Goal: Task Accomplishment & Management: Manage account settings

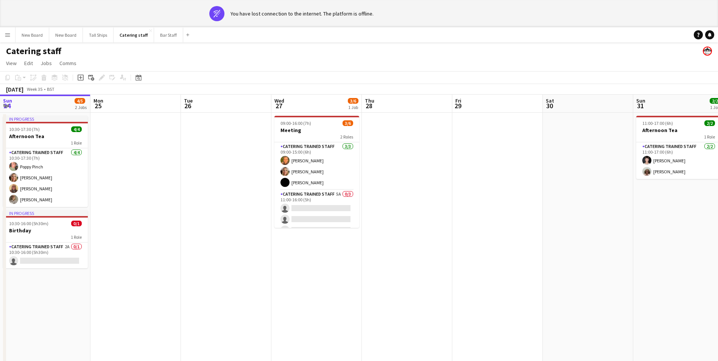
scroll to position [0, 238]
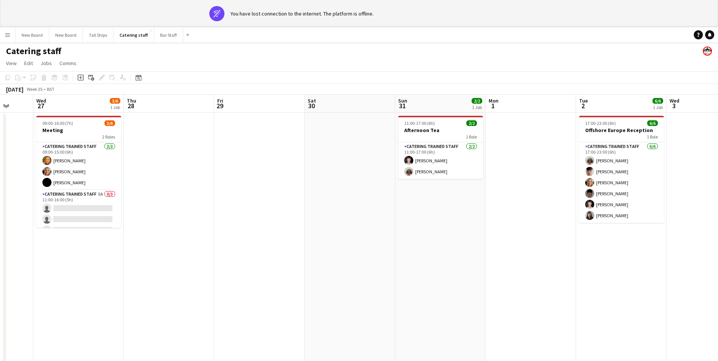
drag, startPoint x: 75, startPoint y: 207, endPoint x: 174, endPoint y: 201, distance: 100.1
click at [75, 207] on app-card-role "Catering trained staff 5A 0/3 11:00-16:00 (5h) single-neutral-actions single-ne…" at bounding box center [78, 214] width 85 height 48
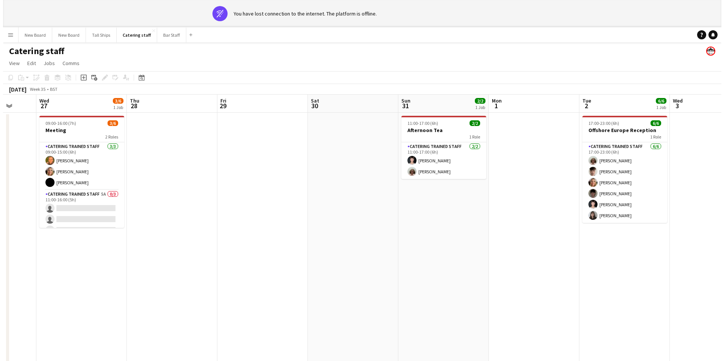
scroll to position [0, 238]
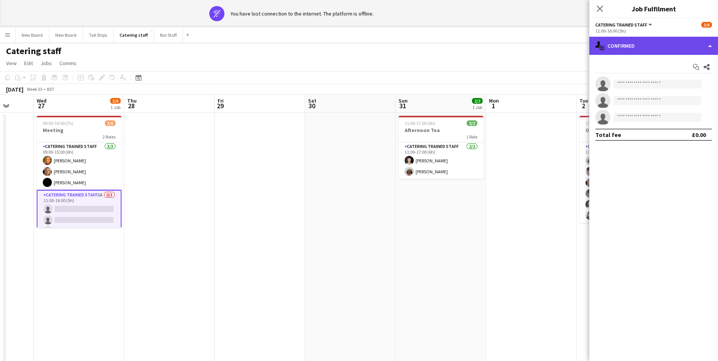
click at [640, 46] on div "single-neutral-actions-check-2 Confirmed" at bounding box center [653, 46] width 129 height 18
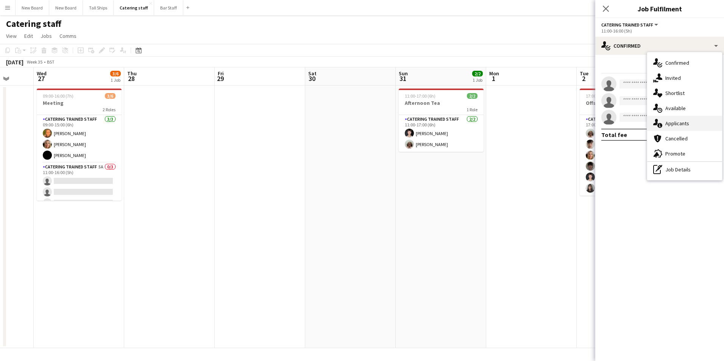
click at [674, 125] on div "single-neutral-actions-information Applicants" at bounding box center [684, 123] width 75 height 15
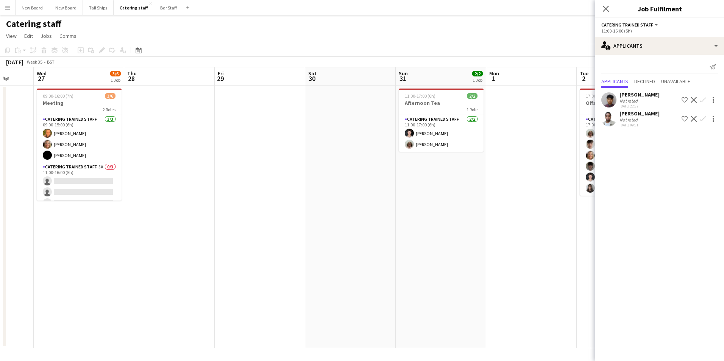
click at [516, 210] on app-calendar-viewport "Sun 24 4/5 2 Jobs Mon 25 Tue 26 Wed 27 3/6 1 Job Thu 28 Fri 29 Sat 30 Sun 31 2/…" at bounding box center [362, 207] width 724 height 281
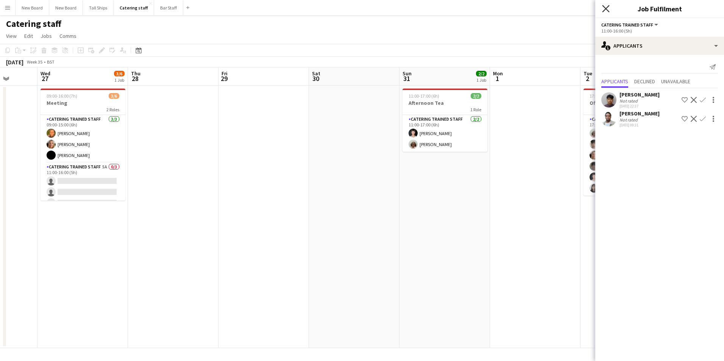
click at [602, 6] on icon at bounding box center [605, 8] width 7 height 7
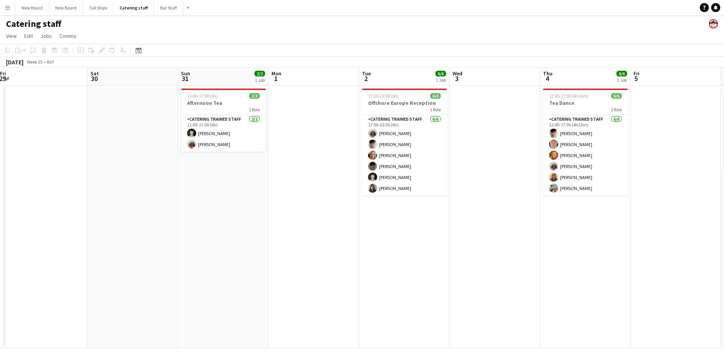
drag, startPoint x: 644, startPoint y: 231, endPoint x: 410, endPoint y: 202, distance: 235.6
click at [410, 202] on app-calendar-viewport "Tue 26 Wed 27 3/6 1 Job Thu 28 Fri 29 Sat 30 Sun 31 2/2 1 Job Mon 1 Tue 2 6/6 1…" at bounding box center [362, 207] width 724 height 281
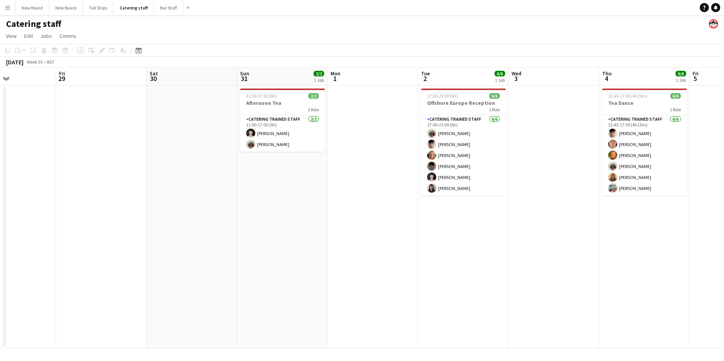
drag, startPoint x: 610, startPoint y: 226, endPoint x: 389, endPoint y: 223, distance: 221.4
click at [380, 223] on app-calendar-viewport "Tue 26 Wed 27 3/6 1 Job Thu 28 Fri 29 Sat 30 Sun 31 2/2 1 Job Mon 1 Tue 2 6/6 1…" at bounding box center [362, 207] width 724 height 281
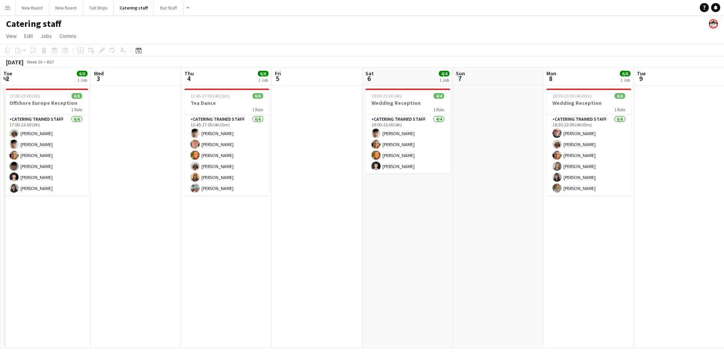
drag, startPoint x: 627, startPoint y: 246, endPoint x: 422, endPoint y: 240, distance: 205.6
click at [422, 240] on app-calendar-viewport "Sat 30 Sun 31 2/2 1 Job Mon 1 Tue 2 6/6 1 Job Wed 3 Thu 4 6/6 1 Job Fri 5 Sat 6…" at bounding box center [362, 207] width 724 height 281
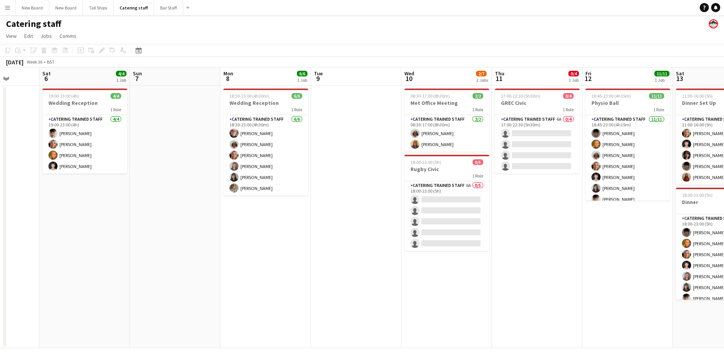
drag, startPoint x: 612, startPoint y: 261, endPoint x: 379, endPoint y: 240, distance: 233.7
click at [379, 240] on app-calendar-viewport "Wed 3 Thu 4 6/6 1 Job Fri 5 Sat 6 4/4 1 Job Sun 7 Mon 8 6/6 1 Job Tue 9 Wed 10 …" at bounding box center [362, 207] width 724 height 281
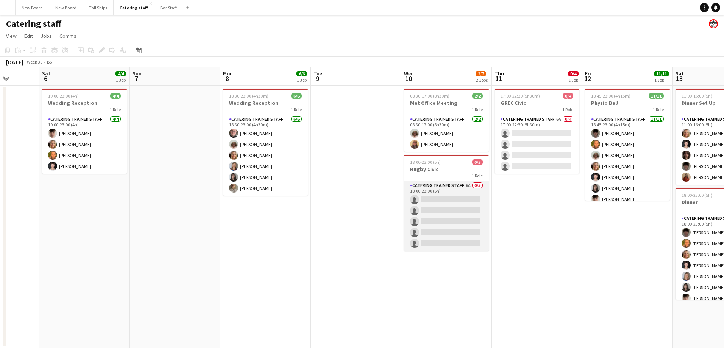
click at [469, 199] on app-card-role "Catering trained staff 6A 0/5 18:00-23:00 (5h) single-neutral-actions single-ne…" at bounding box center [446, 216] width 85 height 70
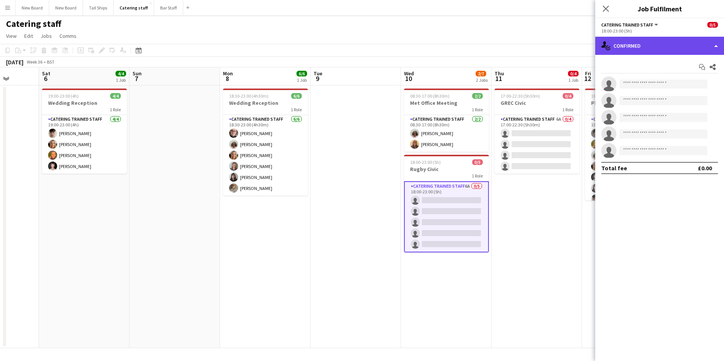
click at [675, 45] on div "single-neutral-actions-check-2 Confirmed" at bounding box center [659, 46] width 129 height 18
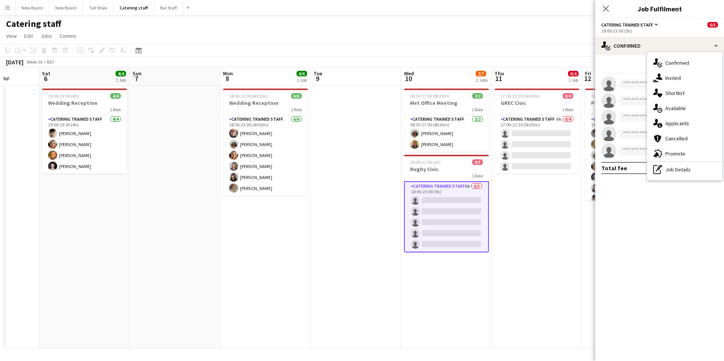
click at [677, 123] on div "single-neutral-actions-information Applicants" at bounding box center [684, 123] width 75 height 15
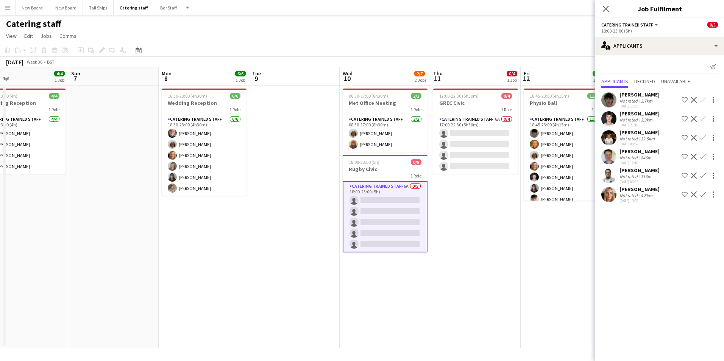
drag, startPoint x: 574, startPoint y: 227, endPoint x: 500, endPoint y: 221, distance: 74.4
click at [500, 221] on app-calendar-viewport "Wed 3 Thu 4 6/6 1 Job Fri 5 Sat 6 4/4 1 Job Sun 7 Mon 8 6/6 1 Job Tue 9 Wed 10 …" at bounding box center [362, 207] width 724 height 281
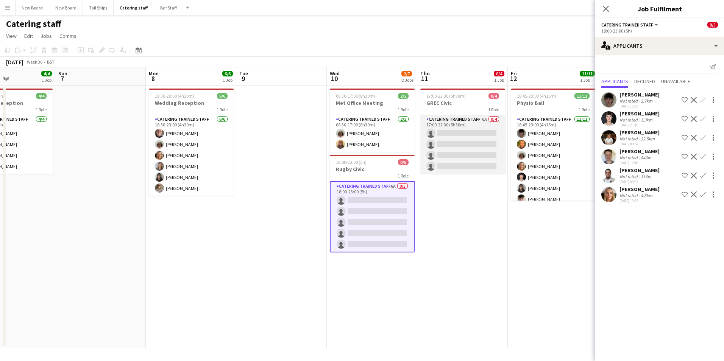
click at [489, 133] on app-card-role "Catering trained staff 6A 0/4 17:00-22:30 (5h30m) single-neutral-actions single…" at bounding box center [462, 144] width 85 height 59
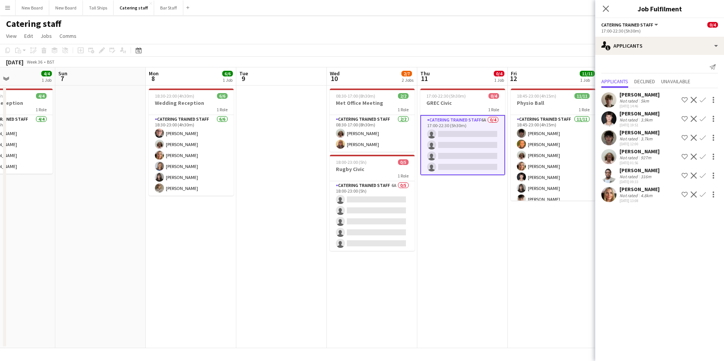
click at [702, 156] on app-icon "Confirm" at bounding box center [702, 157] width 6 height 6
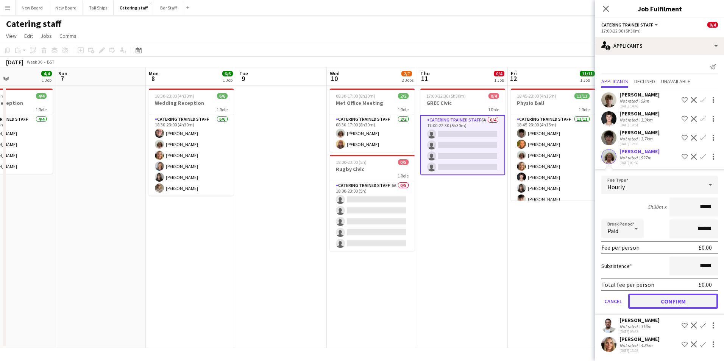
click at [678, 299] on button "Confirm" at bounding box center [673, 301] width 90 height 15
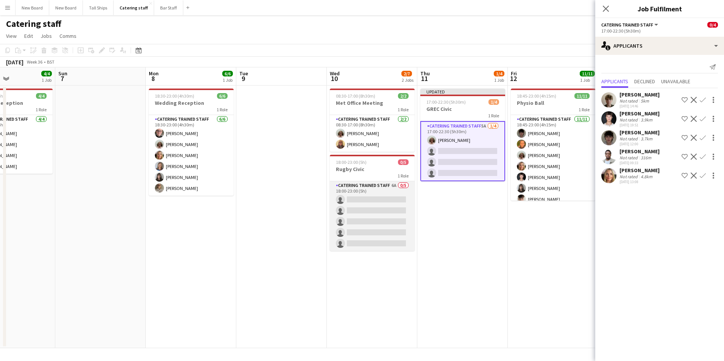
click at [396, 199] on app-card-role "Catering trained staff 6A 0/5 18:00-23:00 (5h) single-neutral-actions single-ne…" at bounding box center [372, 216] width 85 height 70
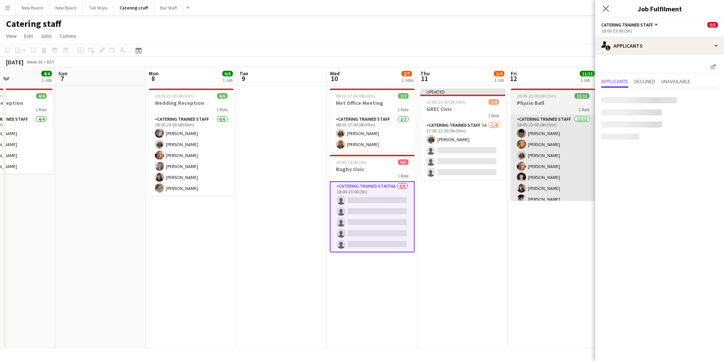
scroll to position [0, 215]
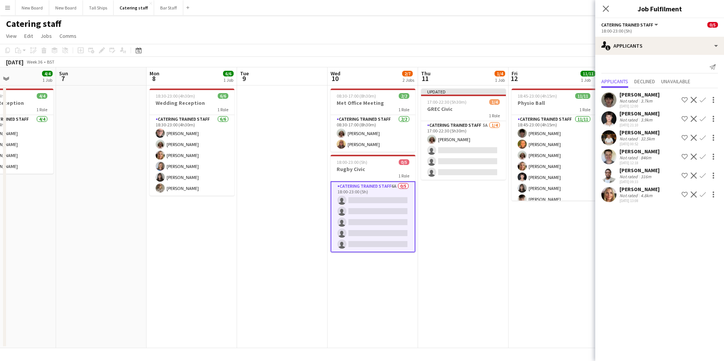
click at [512, 260] on app-date-cell "18:45-23:00 (4h15m) 11/11 Physio Ball 1 Role Catering trained staff [DATE] 18:4…" at bounding box center [553, 217] width 90 height 263
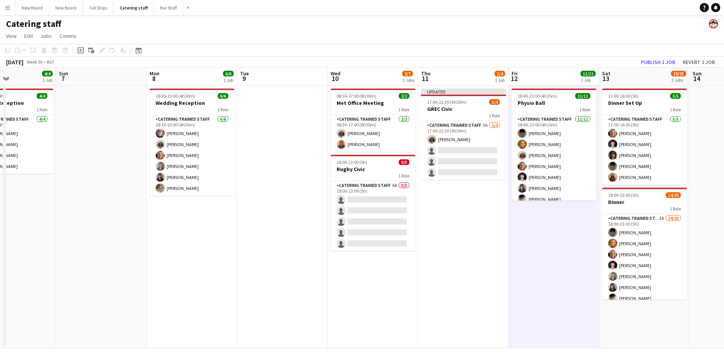
scroll to position [0, 268]
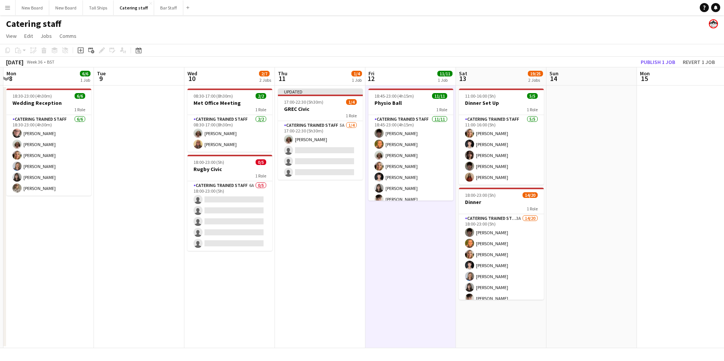
drag, startPoint x: 417, startPoint y: 277, endPoint x: 397, endPoint y: 278, distance: 20.1
click at [397, 278] on app-calendar-viewport "Fri 5 Sat 6 4/4 1 Job Sun 7 Mon 8 6/6 1 Job Tue 9 Wed 10 2/7 2 Jobs Thu 11 1/4 …" at bounding box center [362, 207] width 724 height 281
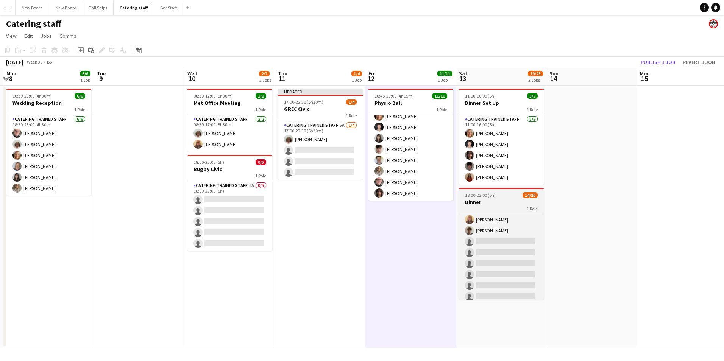
scroll to position [149, 0]
click at [510, 238] on app-card-role "Catering trained staff 3A 14/20 18:00-23:00 (5h) [PERSON_NAME] [PERSON_NAME] Ch…" at bounding box center [501, 182] width 85 height 234
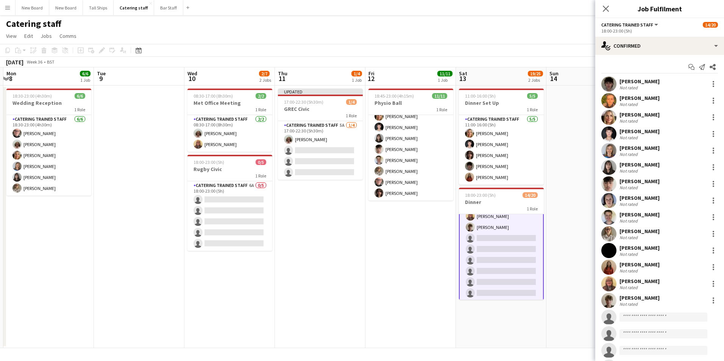
scroll to position [149, 0]
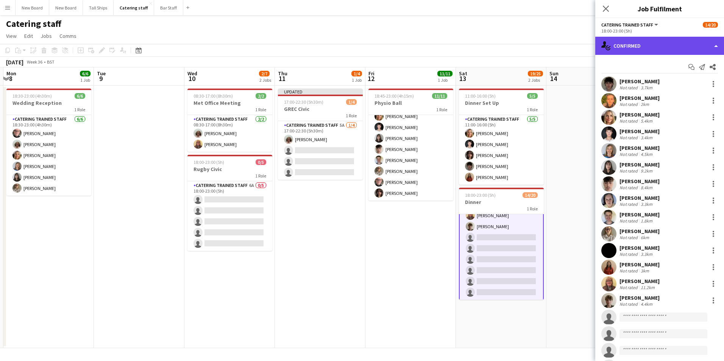
click at [655, 40] on div "single-neutral-actions-check-2 Confirmed" at bounding box center [659, 46] width 129 height 18
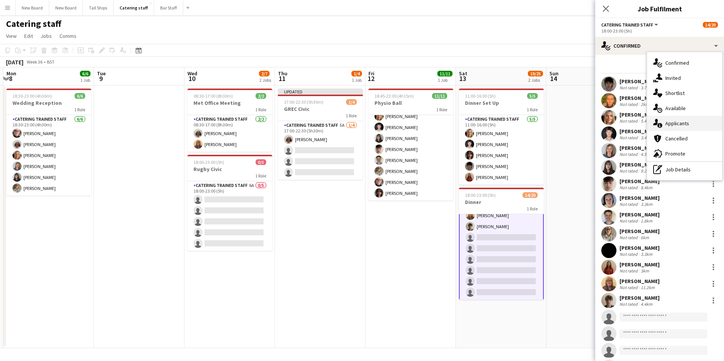
click at [694, 124] on div "single-neutral-actions-information Applicants" at bounding box center [684, 123] width 75 height 15
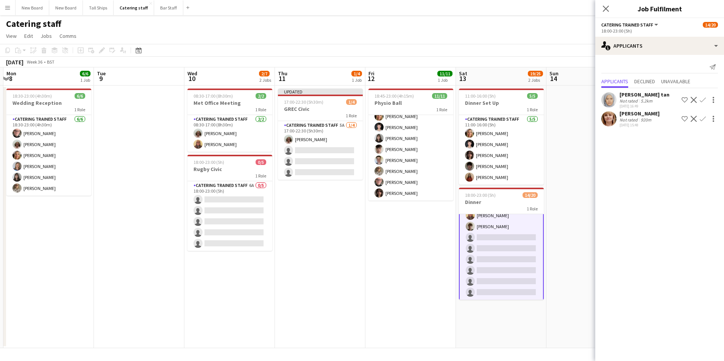
click at [700, 117] on app-icon "Confirm" at bounding box center [702, 119] width 6 height 6
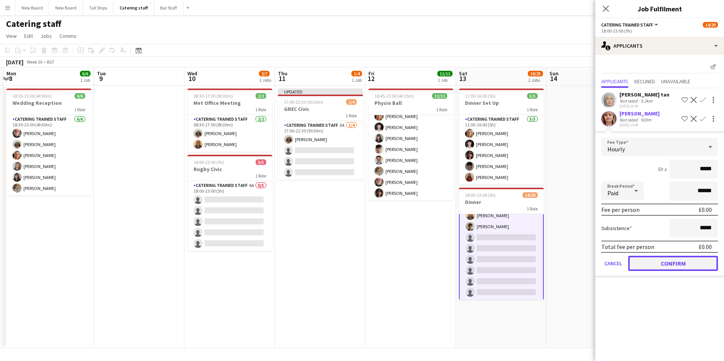
click at [676, 266] on button "Confirm" at bounding box center [673, 263] width 90 height 15
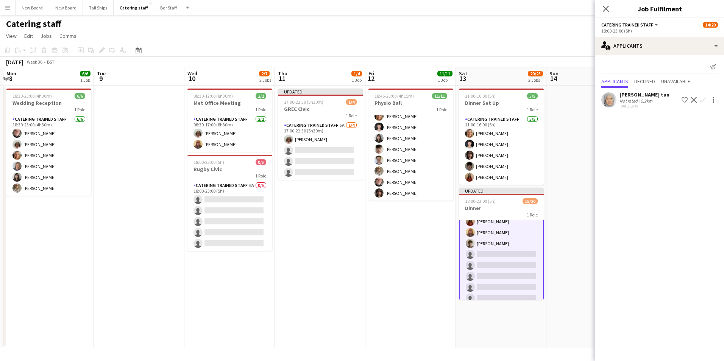
click at [580, 139] on app-date-cell at bounding box center [591, 217] width 90 height 263
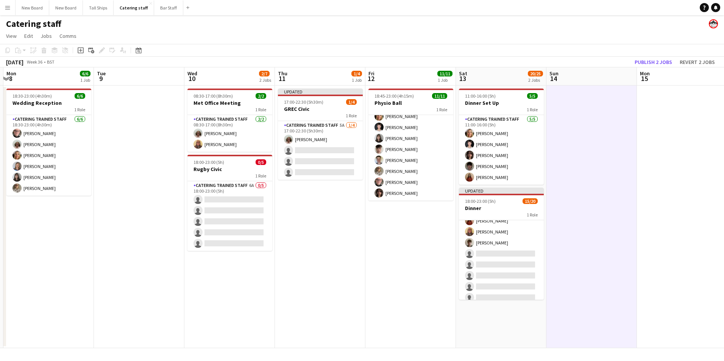
scroll to position [149, 0]
click at [664, 62] on button "Publish 2 jobs" at bounding box center [653, 62] width 44 height 10
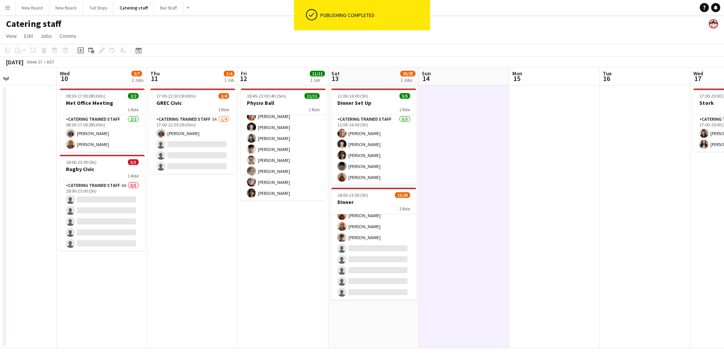
drag, startPoint x: 650, startPoint y: 178, endPoint x: 436, endPoint y: 155, distance: 215.4
click at [432, 156] on app-calendar-viewport "Sat 6 4/4 1 Job Sun 7 Mon 8 6/6 1 Job Tue 9 Wed 10 2/7 2 Jobs Thu 11 1/4 1 Job …" at bounding box center [362, 207] width 724 height 281
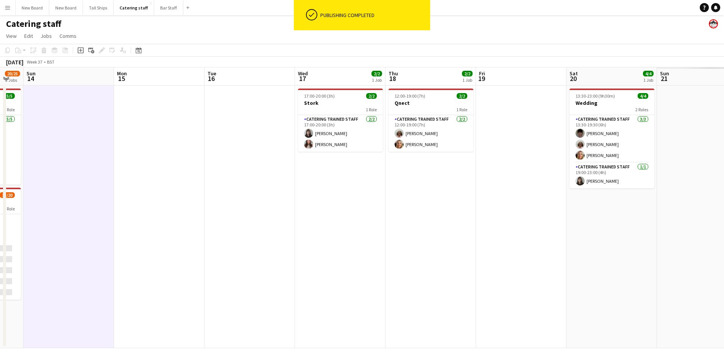
drag, startPoint x: 626, startPoint y: 164, endPoint x: 430, endPoint y: 170, distance: 195.3
click at [423, 168] on app-calendar-viewport "Wed 10 2/7 2 Jobs Thu 11 1/4 1 Job Fri 12 11/11 1 Job Sat 13 20/25 2 Jobs Sun 1…" at bounding box center [362, 207] width 724 height 281
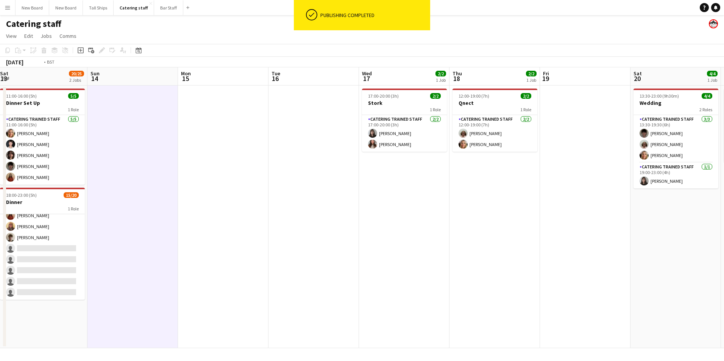
drag, startPoint x: 605, startPoint y: 204, endPoint x: 406, endPoint y: 202, distance: 199.1
click at [401, 201] on app-calendar-viewport "Wed 10 2/7 2 Jobs Thu 11 1/4 1 Job Fri 12 11/11 1 Job Sat 13 20/25 2 Jobs Sun 1…" at bounding box center [362, 207] width 724 height 281
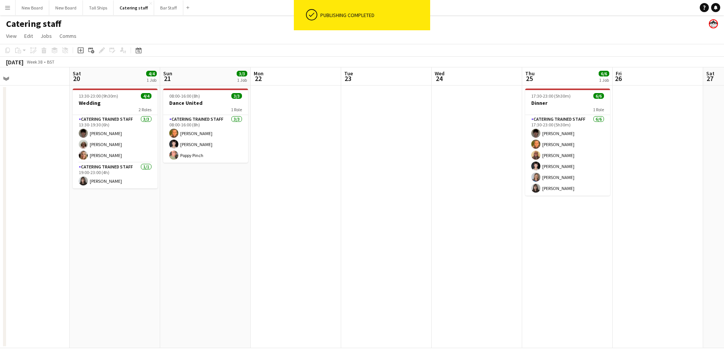
drag, startPoint x: 432, startPoint y: 228, endPoint x: 391, endPoint y: 225, distance: 41.7
click at [391, 226] on app-calendar-viewport "Mon 15 Tue 16 Wed 17 2/2 1 Job Thu 18 2/2 1 Job Fri 19 Sat 20 4/4 1 Job Sun 21 …" at bounding box center [362, 207] width 724 height 281
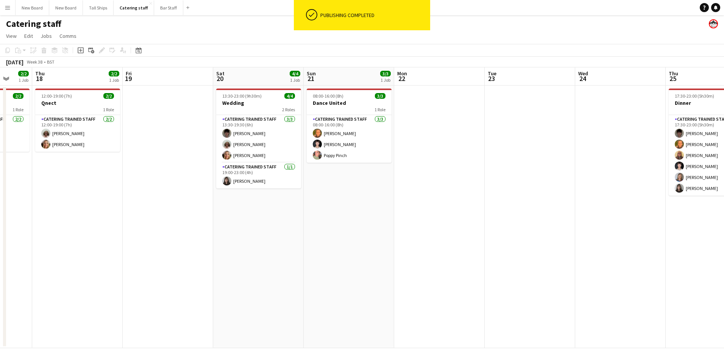
drag, startPoint x: 551, startPoint y: 229, endPoint x: 328, endPoint y: 224, distance: 223.3
click at [324, 225] on app-calendar-viewport "Mon 15 Tue 16 Wed 17 2/2 1 Job Thu 18 2/2 1 Job Fri 19 Sat 20 4/4 1 Job Sun 21 …" at bounding box center [362, 207] width 724 height 281
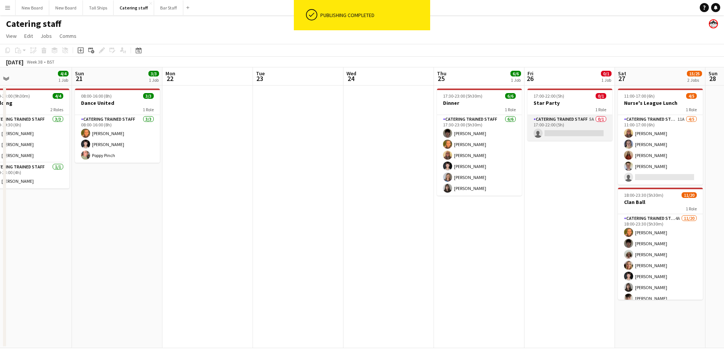
click at [574, 132] on app-card-role "Catering trained staff 5A 0/1 17:00-22:00 (5h) single-neutral-actions" at bounding box center [569, 128] width 85 height 26
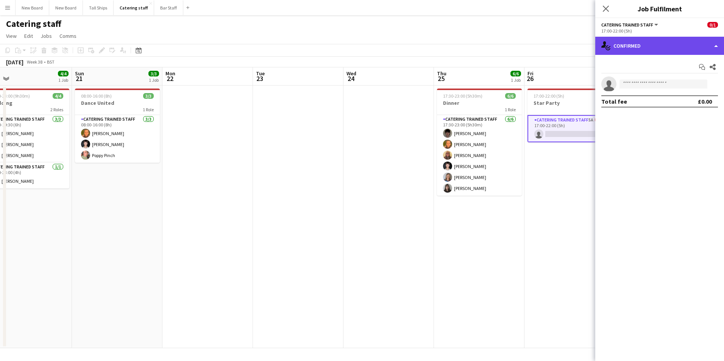
click at [699, 48] on div "single-neutral-actions-check-2 Confirmed" at bounding box center [659, 46] width 129 height 18
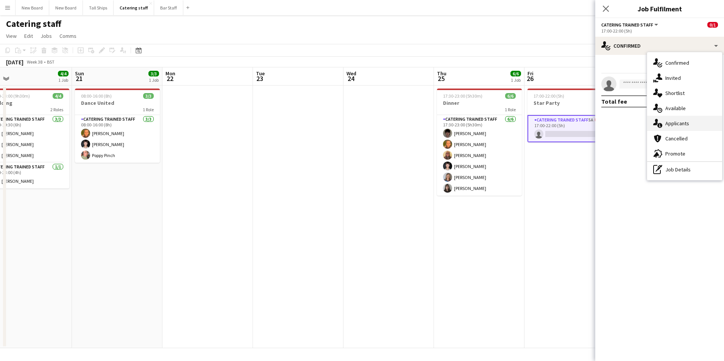
click at [686, 121] on div "single-neutral-actions-information Applicants" at bounding box center [684, 123] width 75 height 15
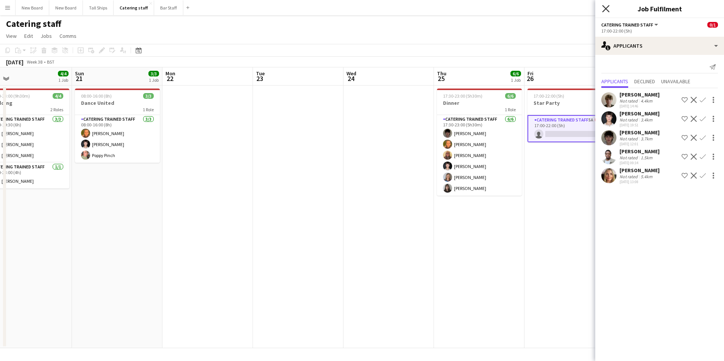
click at [604, 10] on icon "Close pop-in" at bounding box center [605, 8] width 7 height 7
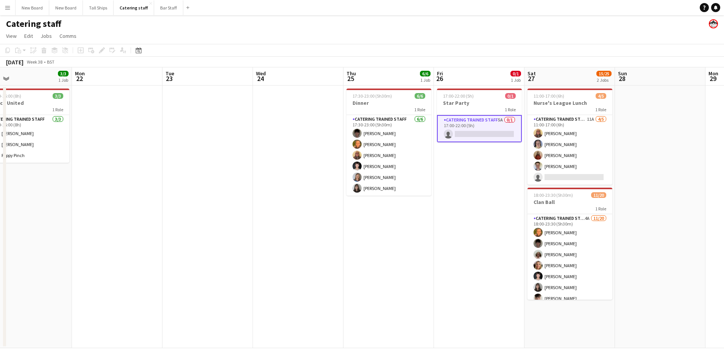
scroll to position [0, 225]
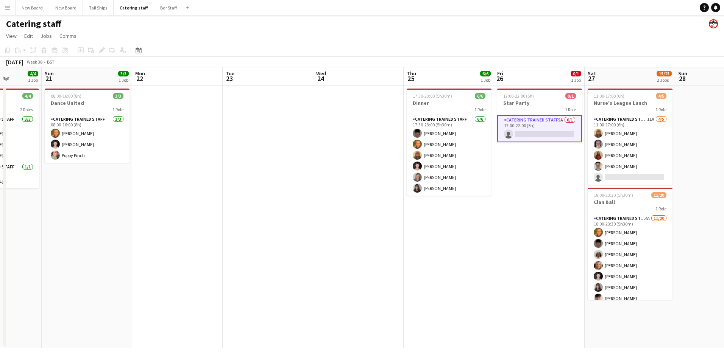
drag, startPoint x: 531, startPoint y: 219, endPoint x: 451, endPoint y: 219, distance: 79.5
click at [451, 219] on app-calendar-viewport "Thu 18 2/2 1 Job Fri 19 Sat 20 4/4 1 Job Sun 21 3/3 1 Job Mon 22 Tue 23 Wed 24 …" at bounding box center [362, 207] width 724 height 281
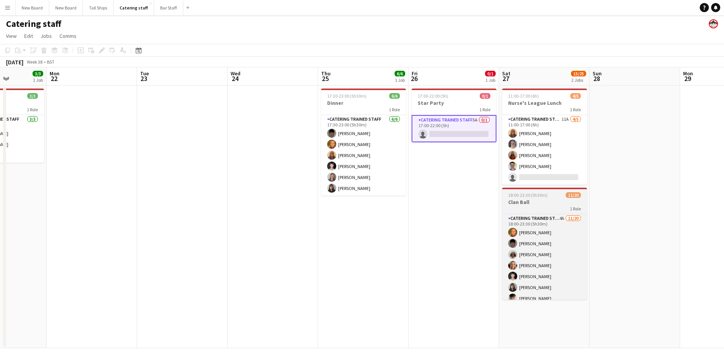
scroll to position [149, 0]
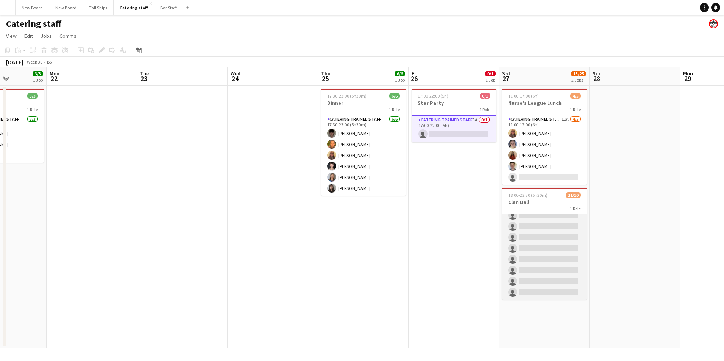
click at [568, 216] on app-card-role "Catering trained staff 4A [DATE] 18:00-23:30 (5h30m) [PERSON_NAME] [PERSON_NAME…" at bounding box center [544, 182] width 85 height 234
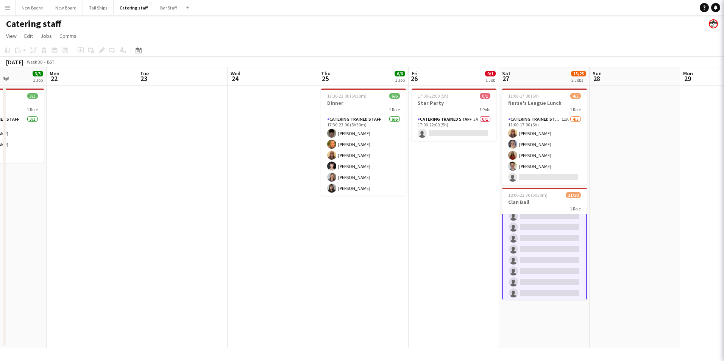
scroll to position [149, 0]
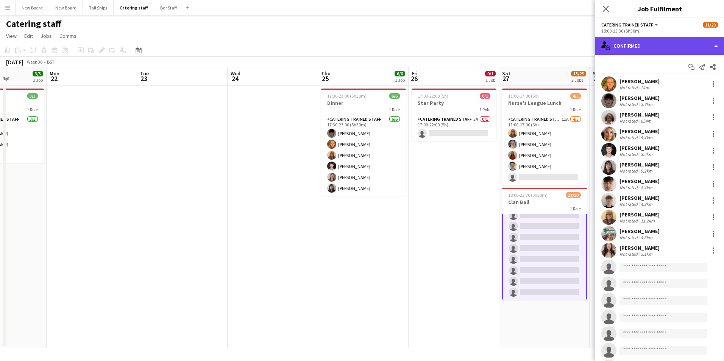
click at [676, 48] on div "single-neutral-actions-check-2 Confirmed" at bounding box center [659, 46] width 129 height 18
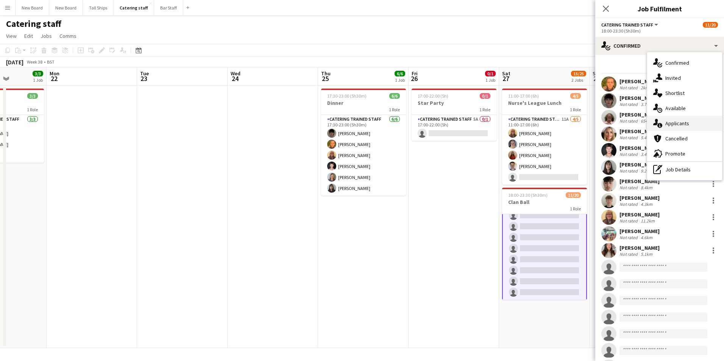
click at [677, 125] on div "single-neutral-actions-information Applicants" at bounding box center [684, 123] width 75 height 15
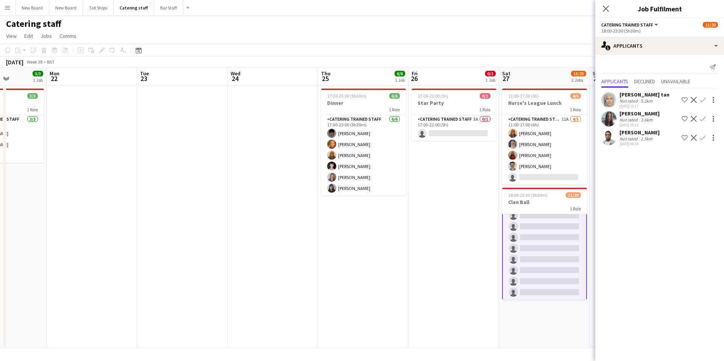
click at [702, 136] on app-icon "Confirm" at bounding box center [702, 138] width 6 height 6
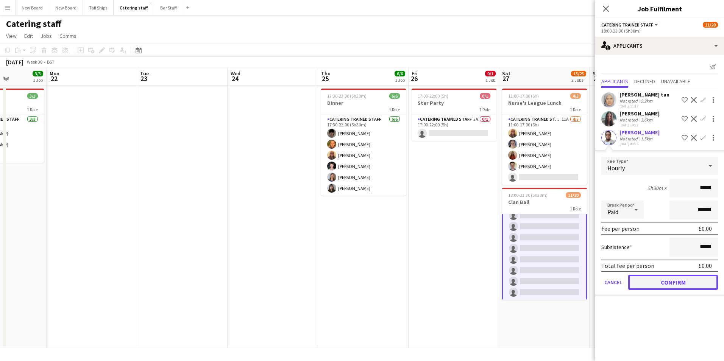
click at [666, 282] on button "Confirm" at bounding box center [673, 282] width 90 height 15
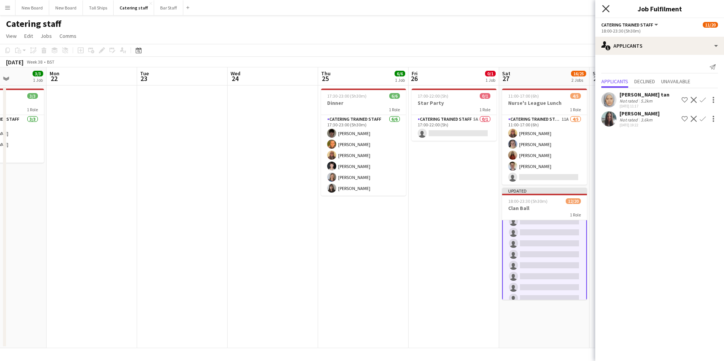
click at [606, 7] on icon "Close pop-in" at bounding box center [605, 8] width 7 height 7
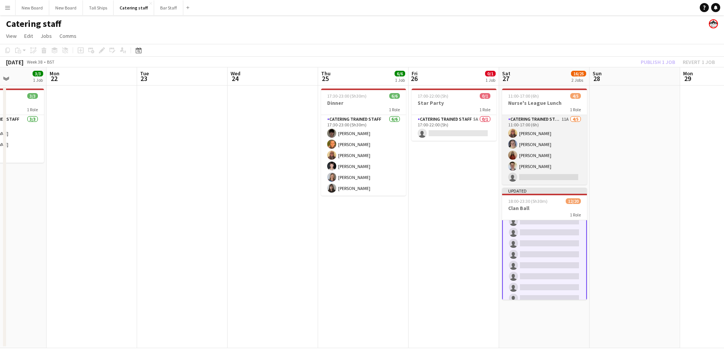
click at [535, 154] on app-card-role "Catering trained staff 11A [DATE] 11:00-17:00 (6h) [PERSON_NAME] [PERSON_NAME] …" at bounding box center [544, 150] width 85 height 70
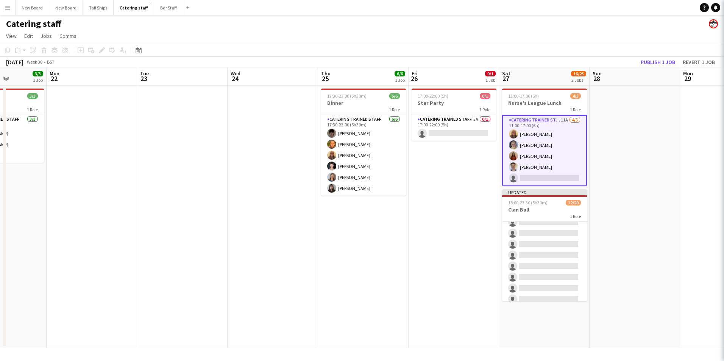
scroll to position [149, 0]
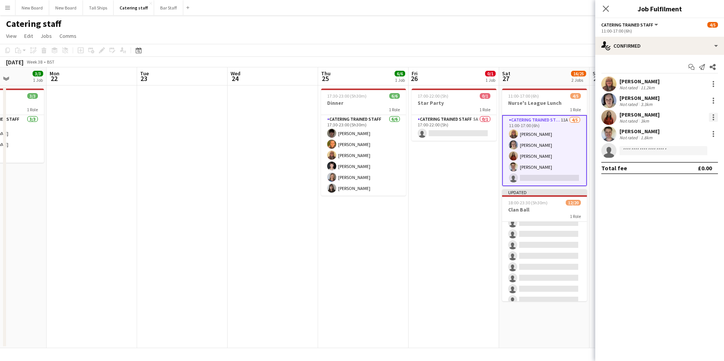
click at [716, 115] on div at bounding box center [712, 117] width 9 height 9
click at [686, 201] on span "Remove" at bounding box center [675, 204] width 23 height 6
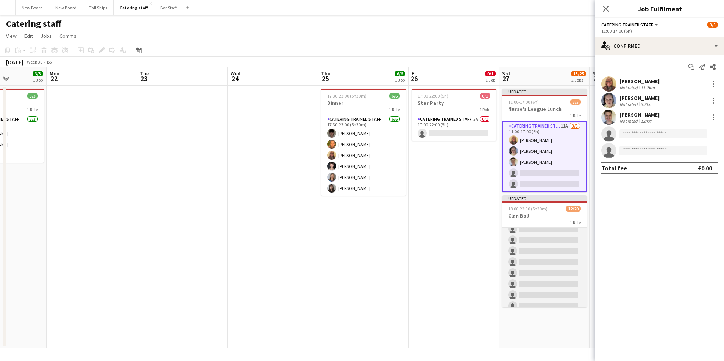
click at [563, 232] on app-card-role "Catering trained staff 3A [DATE] 18:00-23:30 (5h30m) [PERSON_NAME] [PERSON_NAME…" at bounding box center [544, 196] width 85 height 234
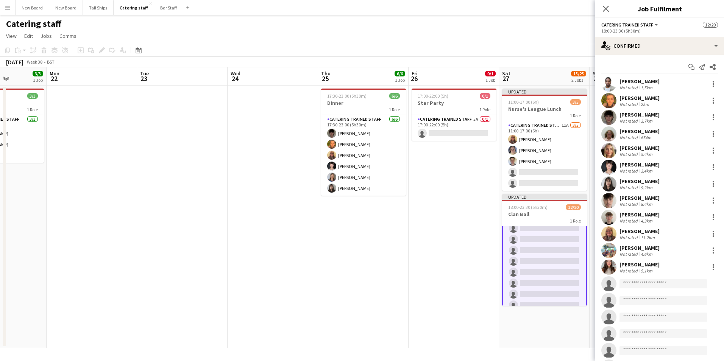
scroll to position [149, 0]
click at [665, 284] on input at bounding box center [663, 283] width 88 height 9
type input "******"
click at [652, 302] on span "[EMAIL_ADDRESS][DOMAIN_NAME]" at bounding box center [663, 301] width 76 height 6
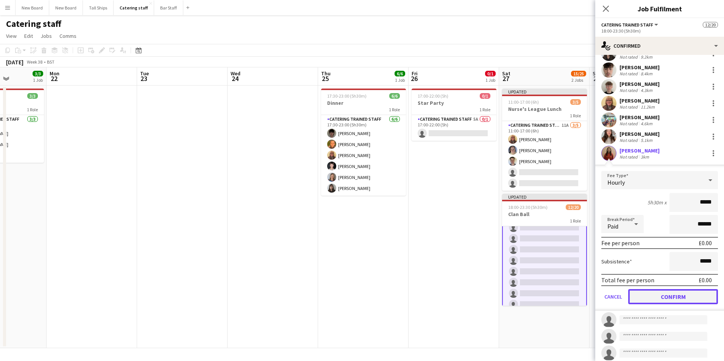
click at [705, 298] on button "Confirm" at bounding box center [673, 296] width 90 height 15
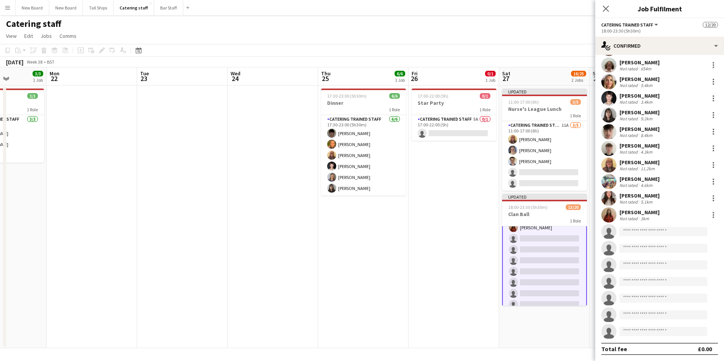
click at [441, 248] on app-date-cell "17:00-22:00 (5h) 0/1 Star Party 1 Role Catering trained staff 5A 0/1 17:00-22:0…" at bounding box center [453, 217] width 90 height 263
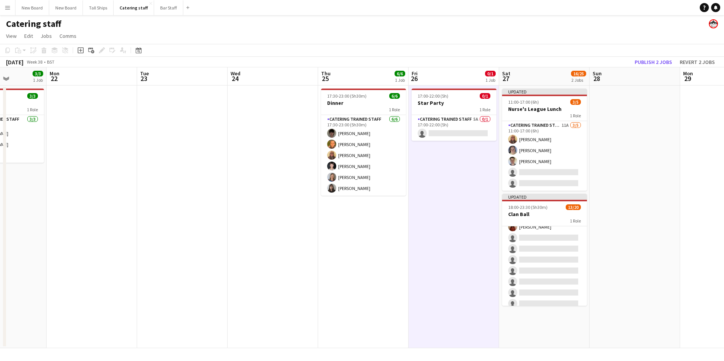
scroll to position [149, 0]
click at [657, 60] on button "Publish 2 jobs" at bounding box center [653, 62] width 44 height 10
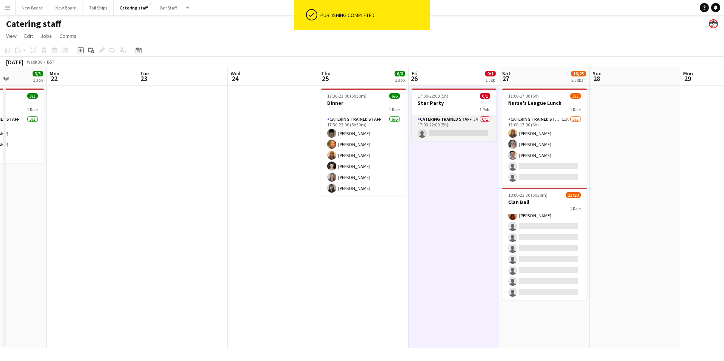
click at [470, 132] on app-card-role "Catering trained staff 5A 0/1 17:00-22:00 (5h) single-neutral-actions" at bounding box center [453, 128] width 85 height 26
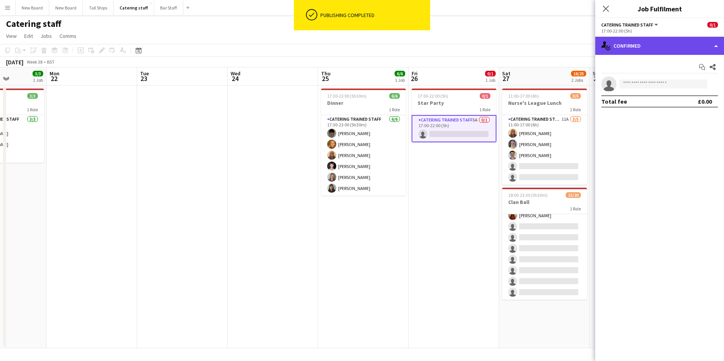
click at [640, 40] on div "single-neutral-actions-check-2 Confirmed" at bounding box center [659, 46] width 129 height 18
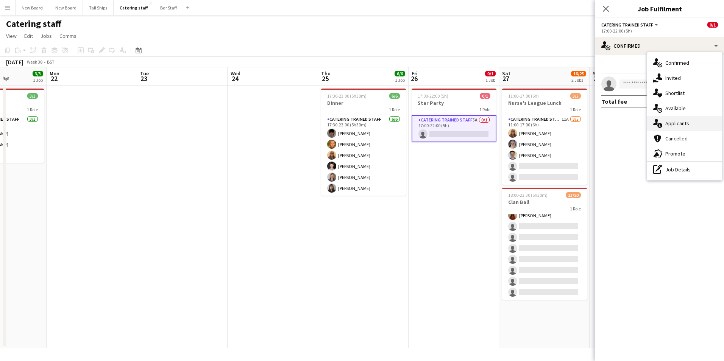
click at [677, 122] on div "single-neutral-actions-information Applicants" at bounding box center [684, 123] width 75 height 15
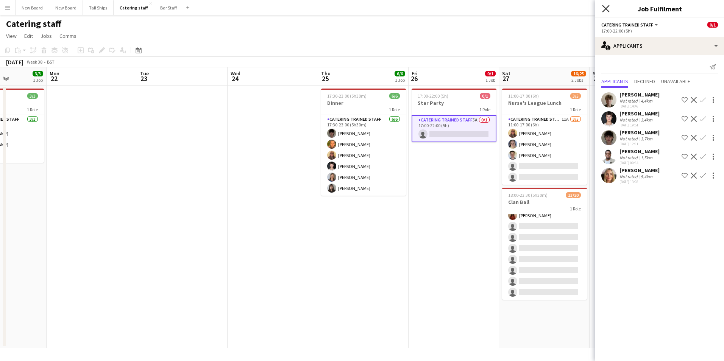
click at [603, 8] on icon "Close pop-in" at bounding box center [605, 8] width 7 height 7
